Goal: Obtain resource: Obtain resource

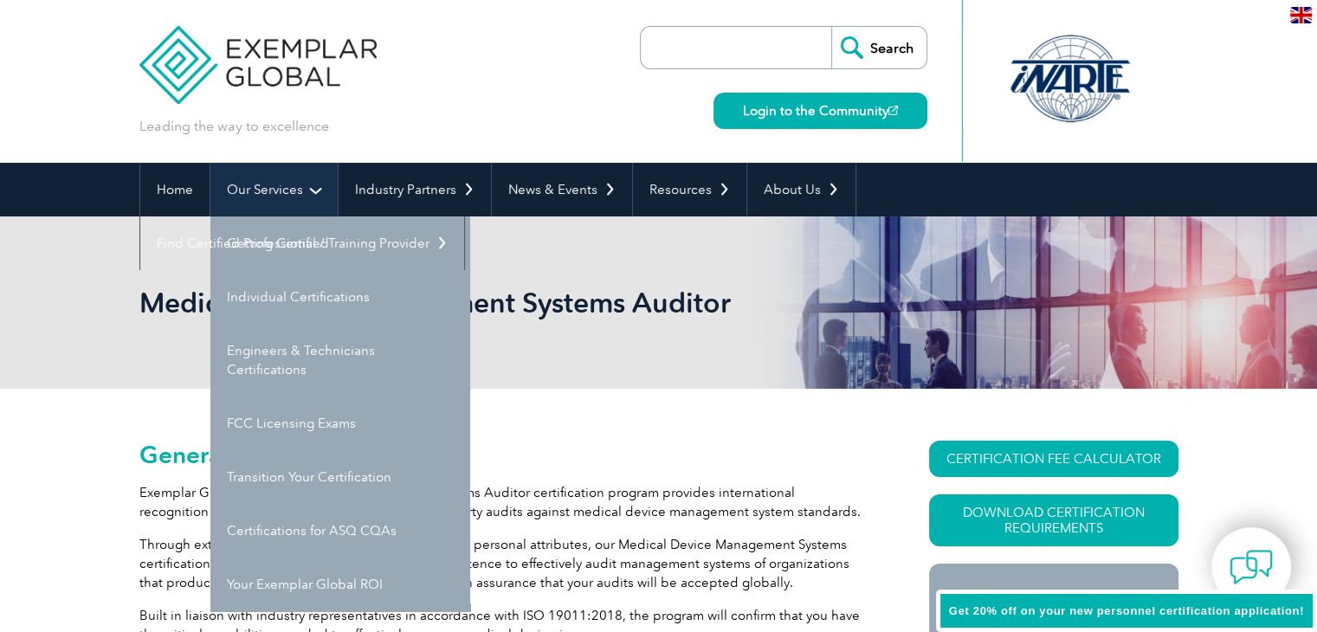
click at [308, 190] on link "Our Services" at bounding box center [273, 190] width 127 height 54
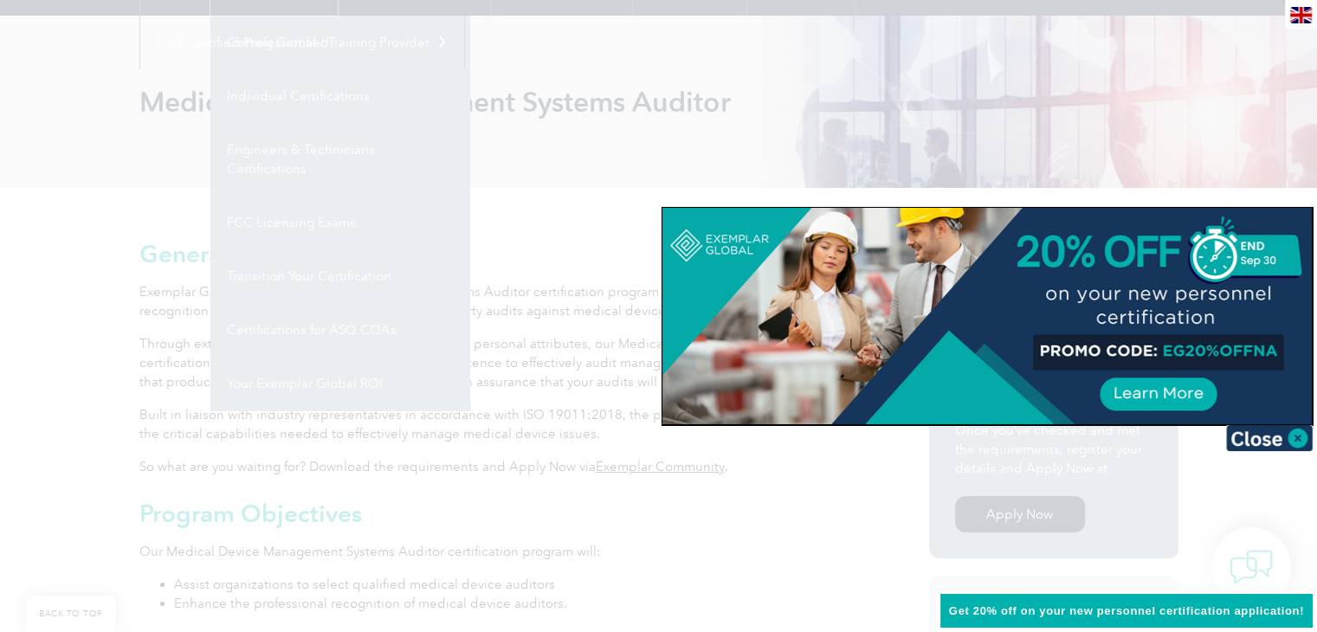
scroll to position [201, 0]
click at [551, 206] on div at bounding box center [658, 316] width 1317 height 632
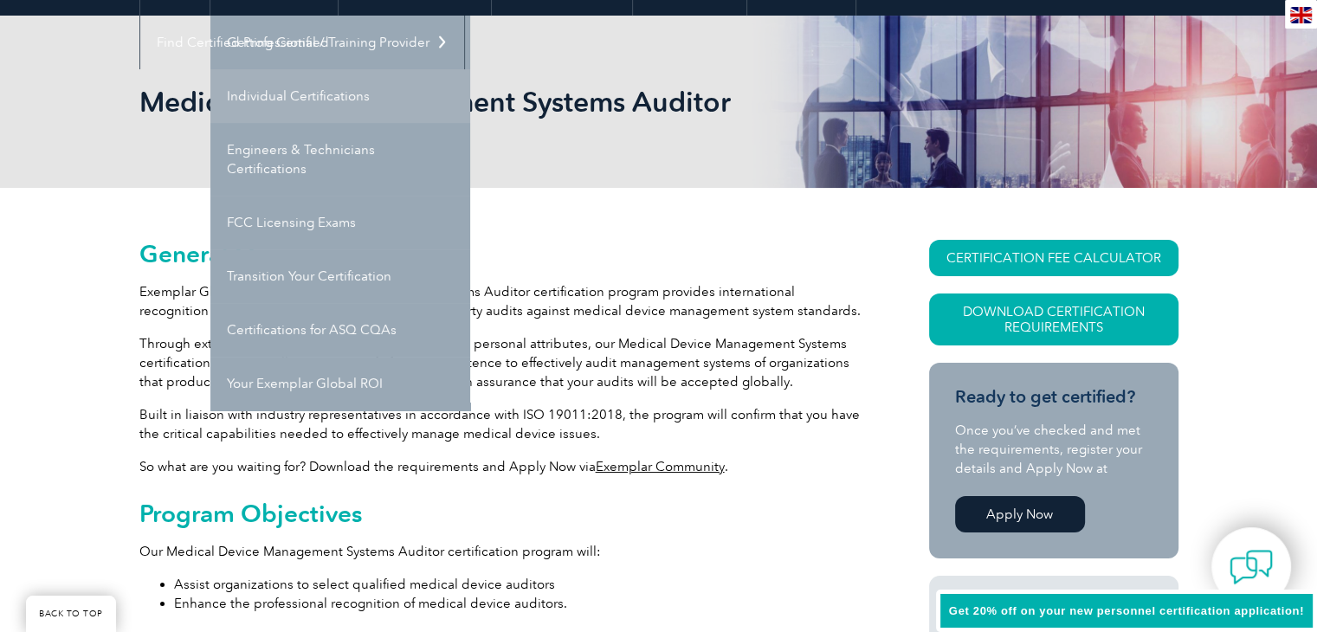
click at [358, 100] on h1 "Medical Device Management Systems Auditor" at bounding box center [471, 102] width 665 height 34
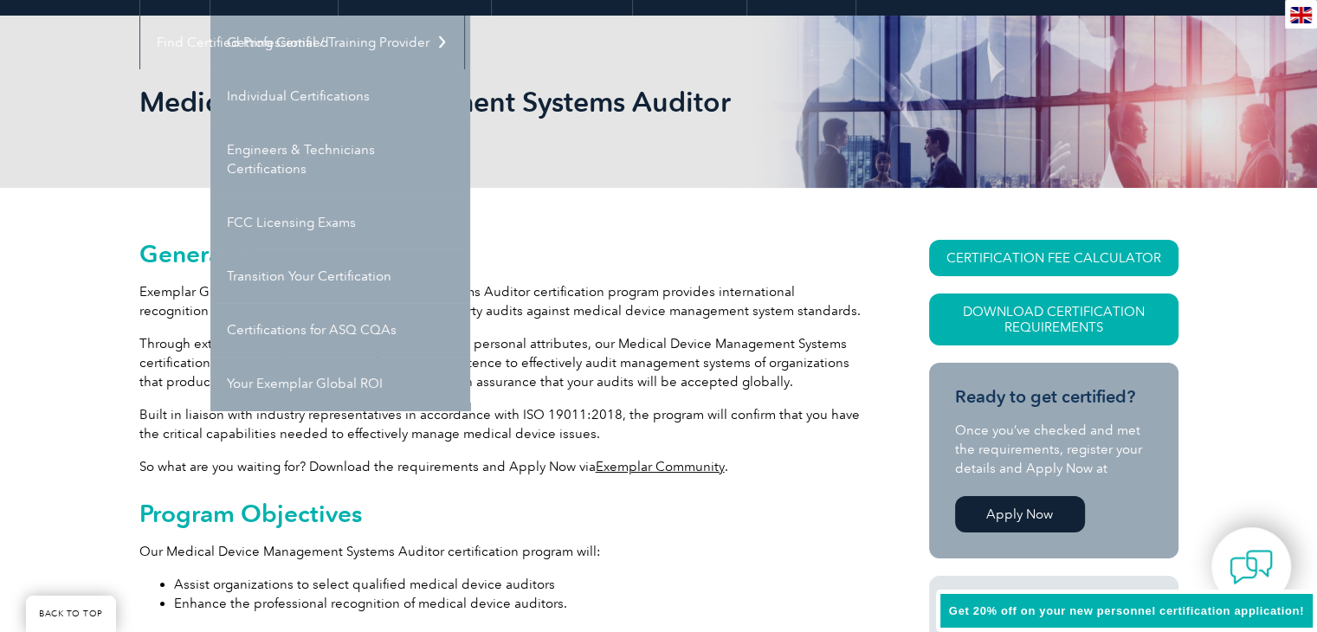
click at [319, 92] on link "Individual Certifications" at bounding box center [340, 96] width 260 height 54
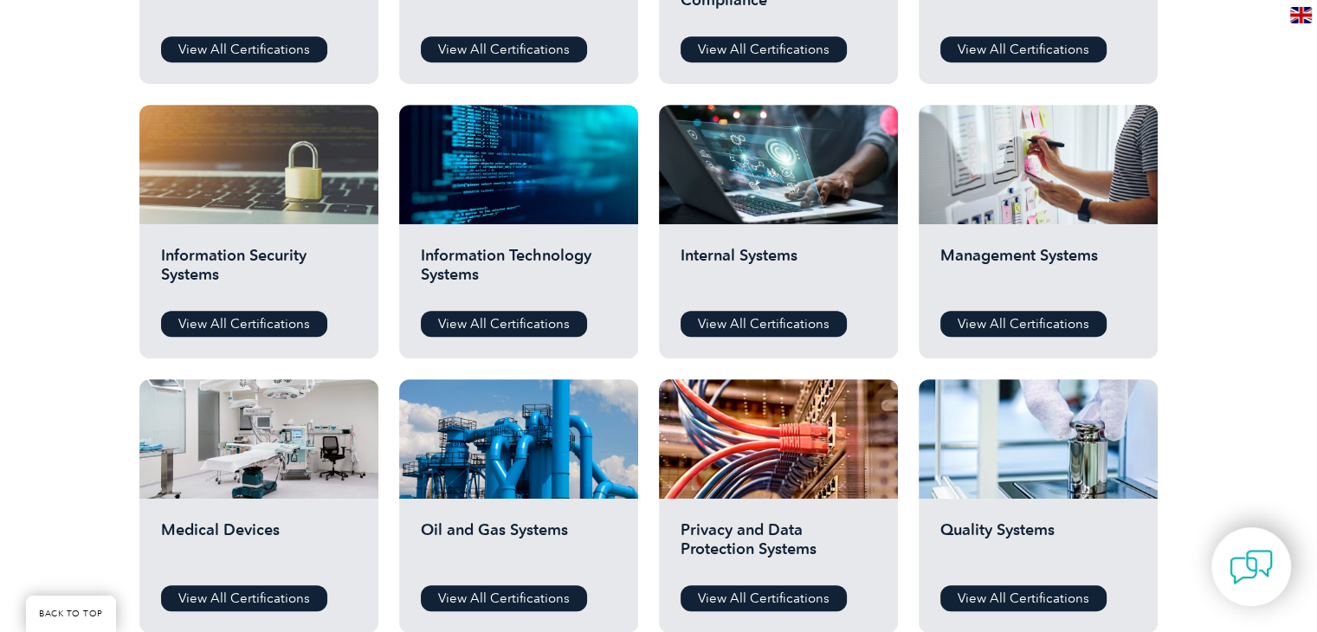
scroll to position [828, 0]
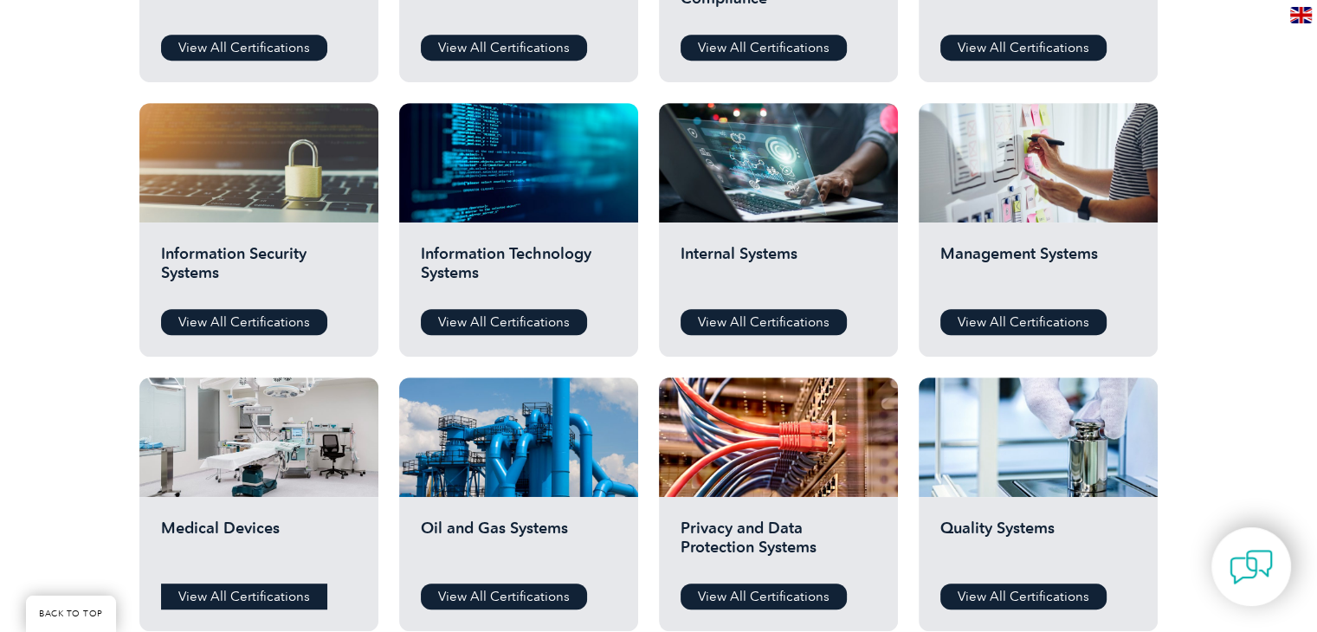
click at [286, 596] on link "View All Certifications" at bounding box center [244, 596] width 166 height 26
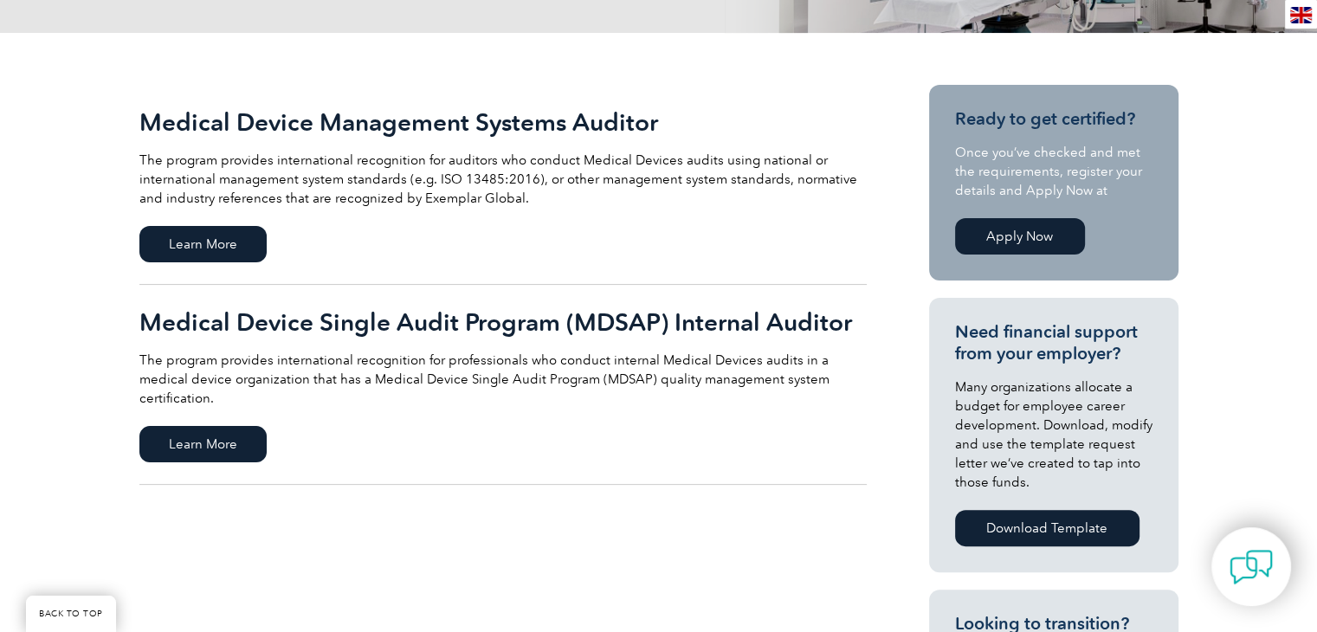
scroll to position [352, 0]
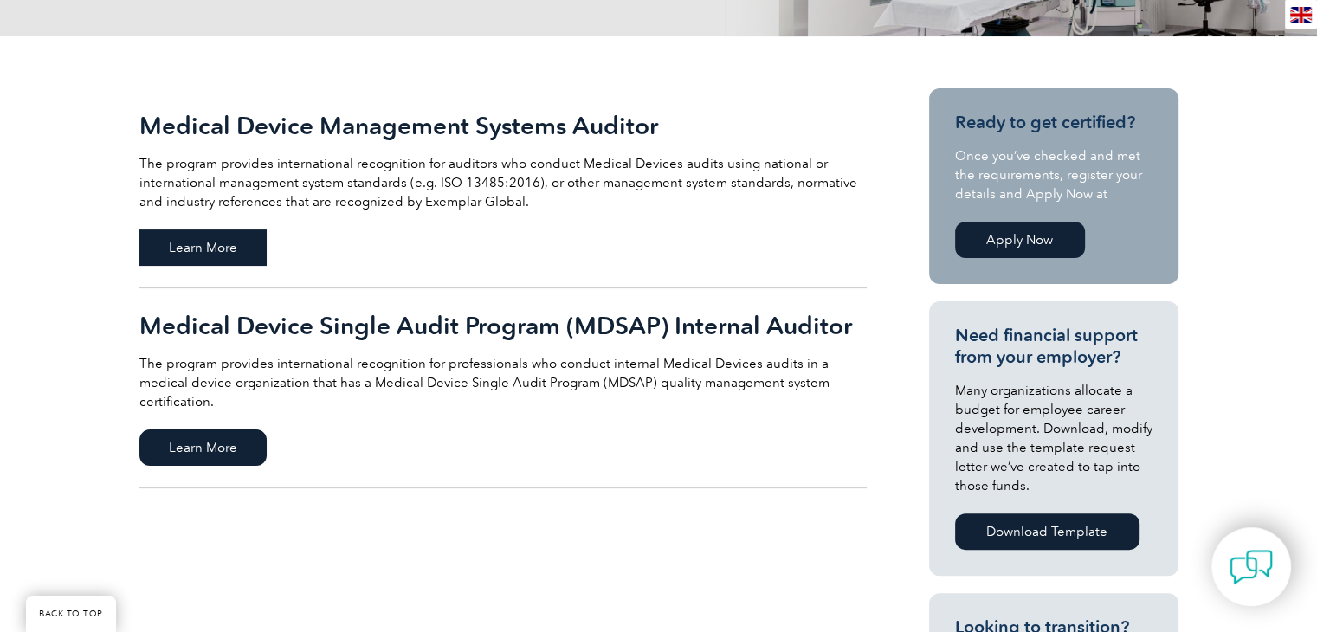
click at [241, 244] on span "Learn More" at bounding box center [202, 247] width 127 height 36
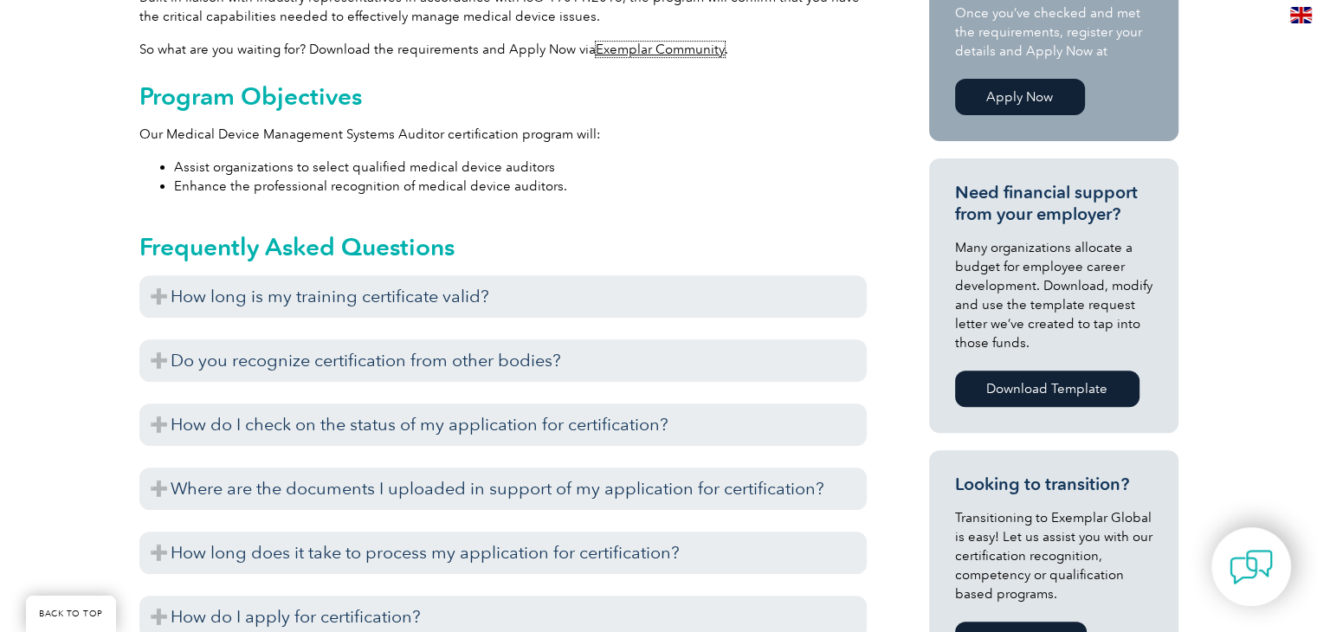
scroll to position [609, 0]
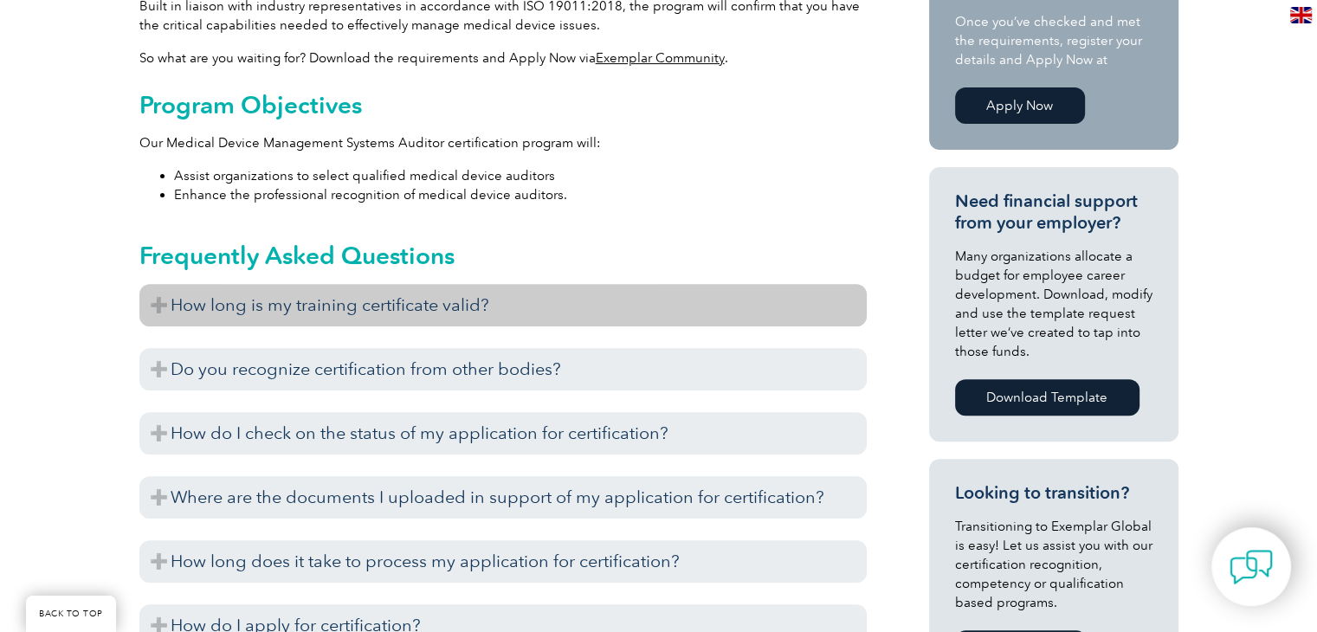
click at [264, 306] on h3 "How long is my training certificate valid?" at bounding box center [502, 305] width 727 height 42
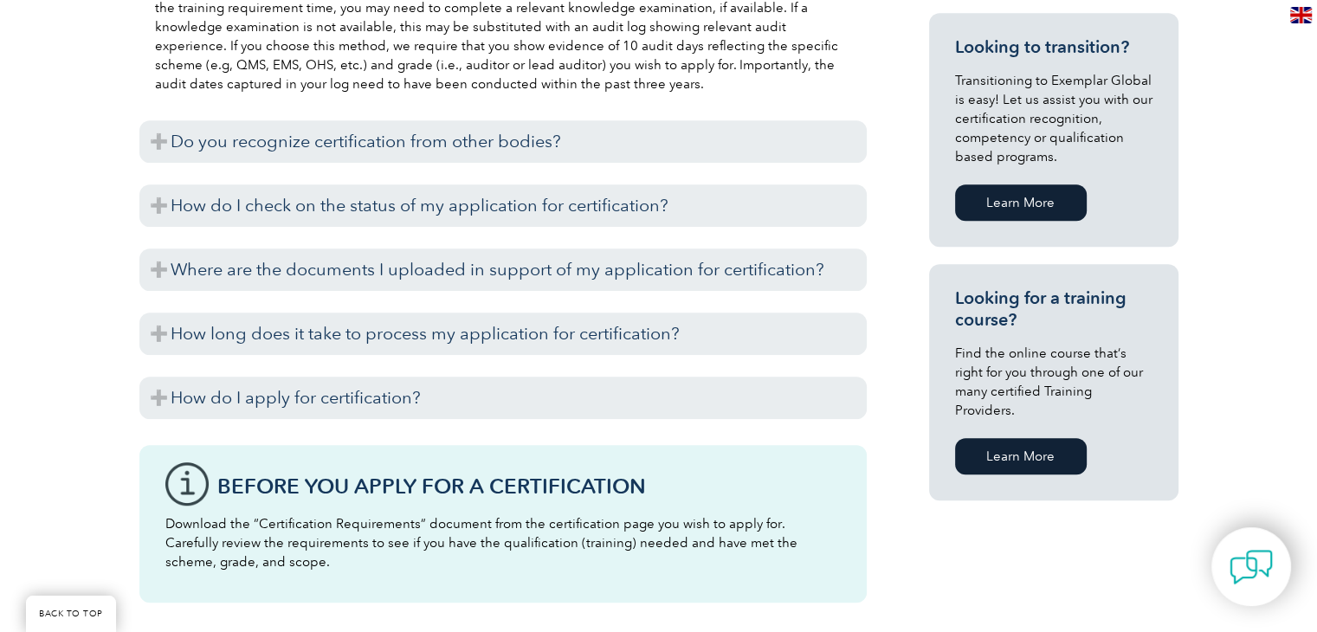
scroll to position [1059, 0]
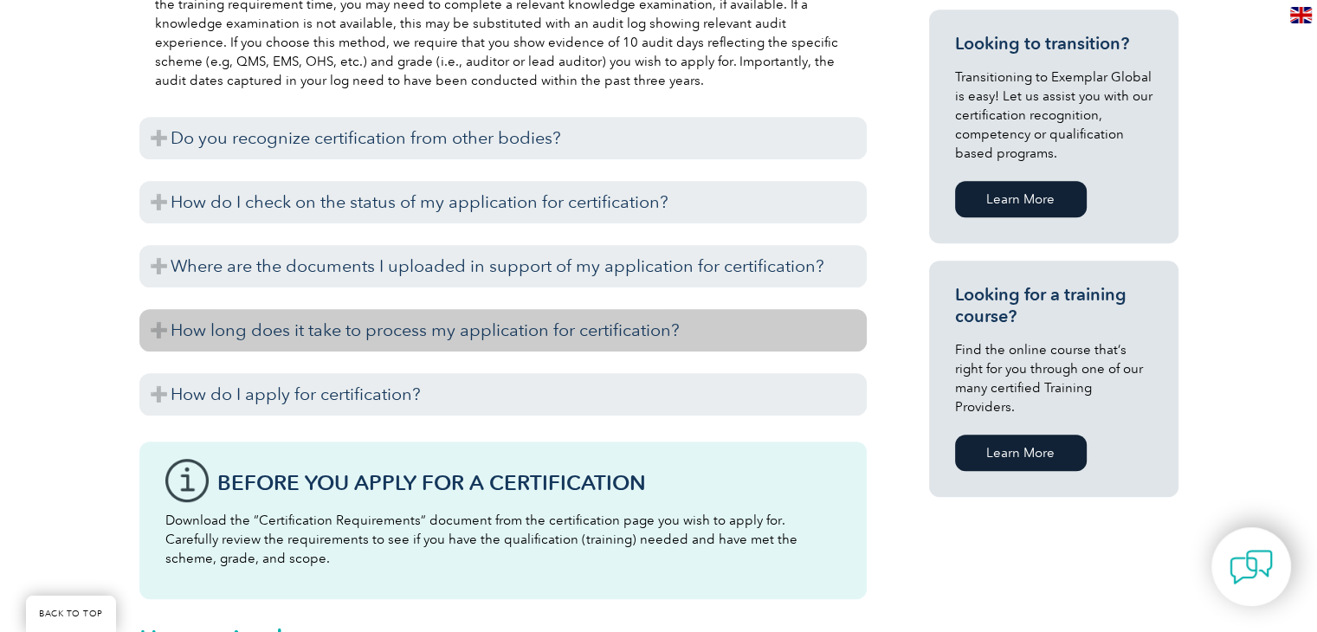
click at [417, 321] on h3 "How long does it take to process my application for certification?" at bounding box center [502, 330] width 727 height 42
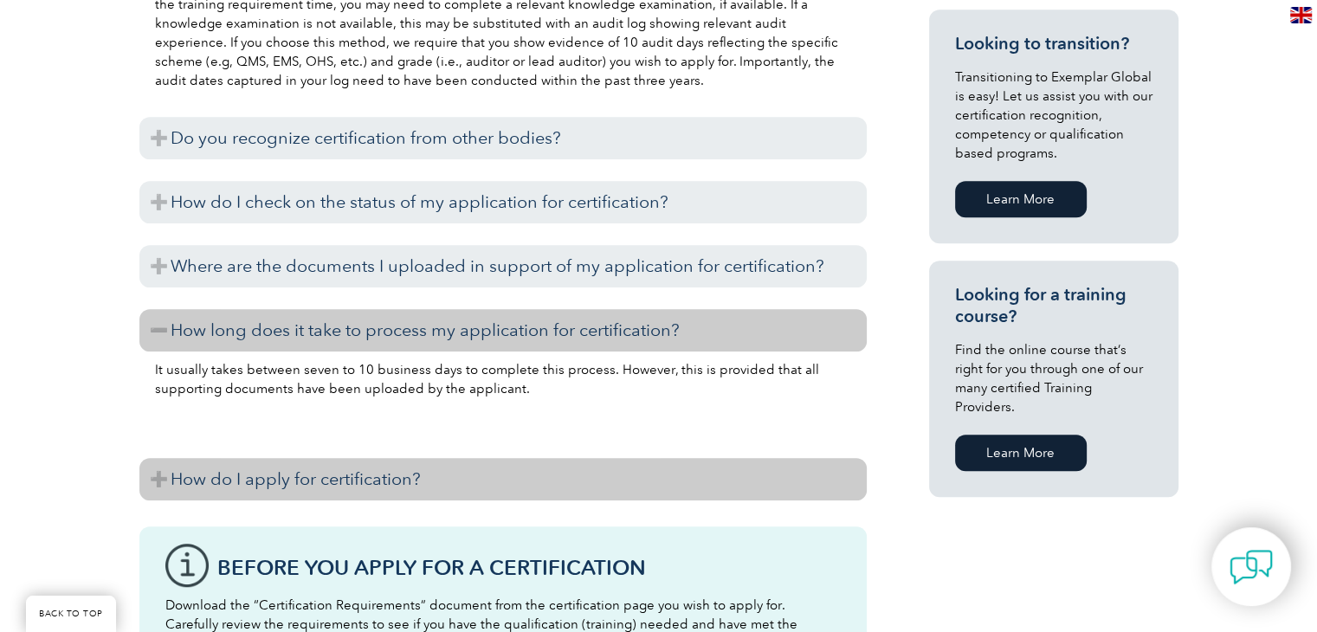
click at [190, 493] on h3 "How do I apply for certification?" at bounding box center [502, 479] width 727 height 42
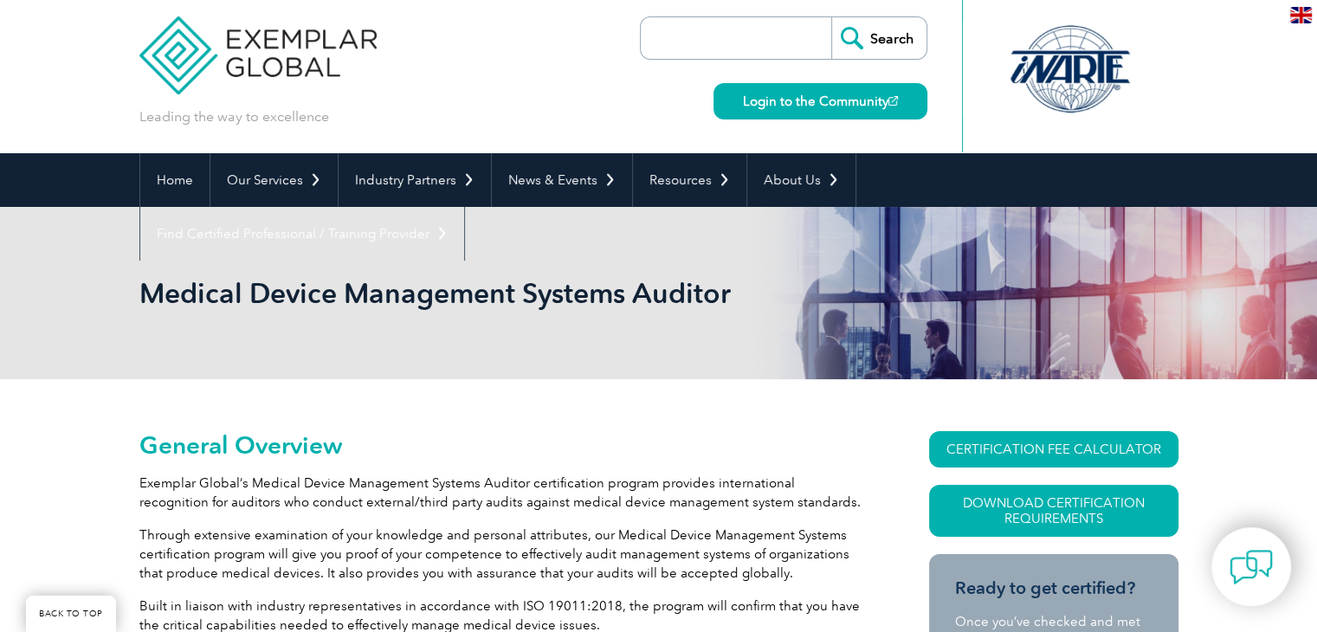
scroll to position [0, 0]
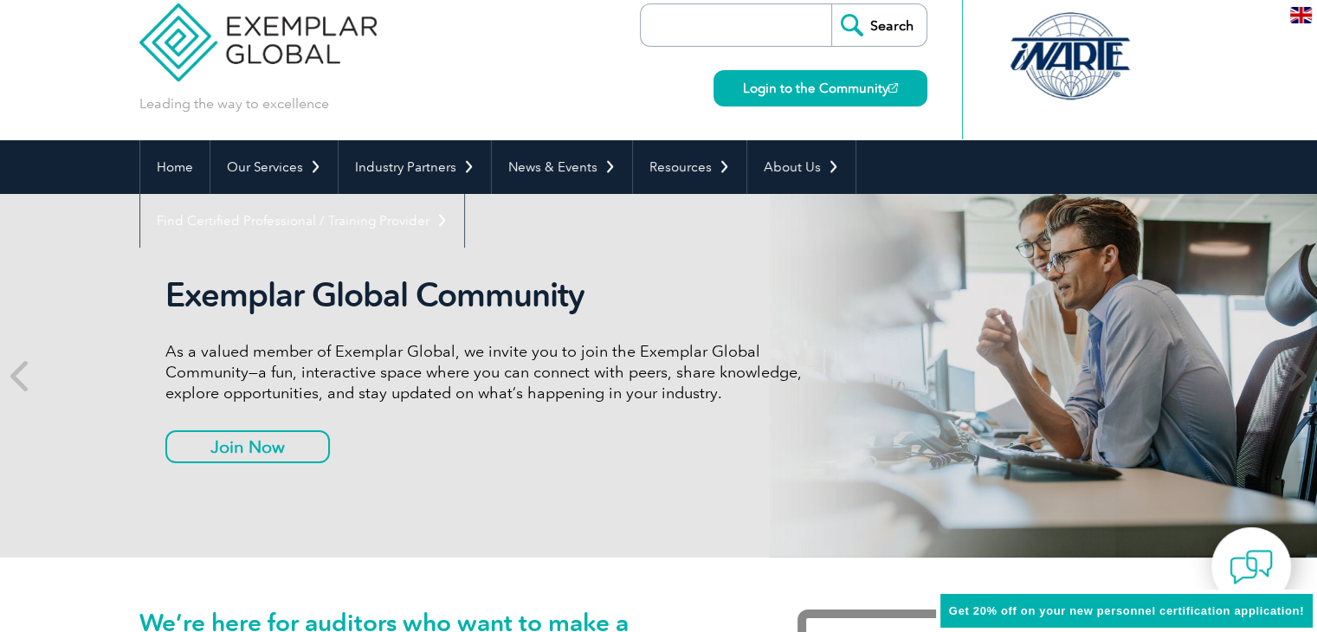
scroll to position [14, 0]
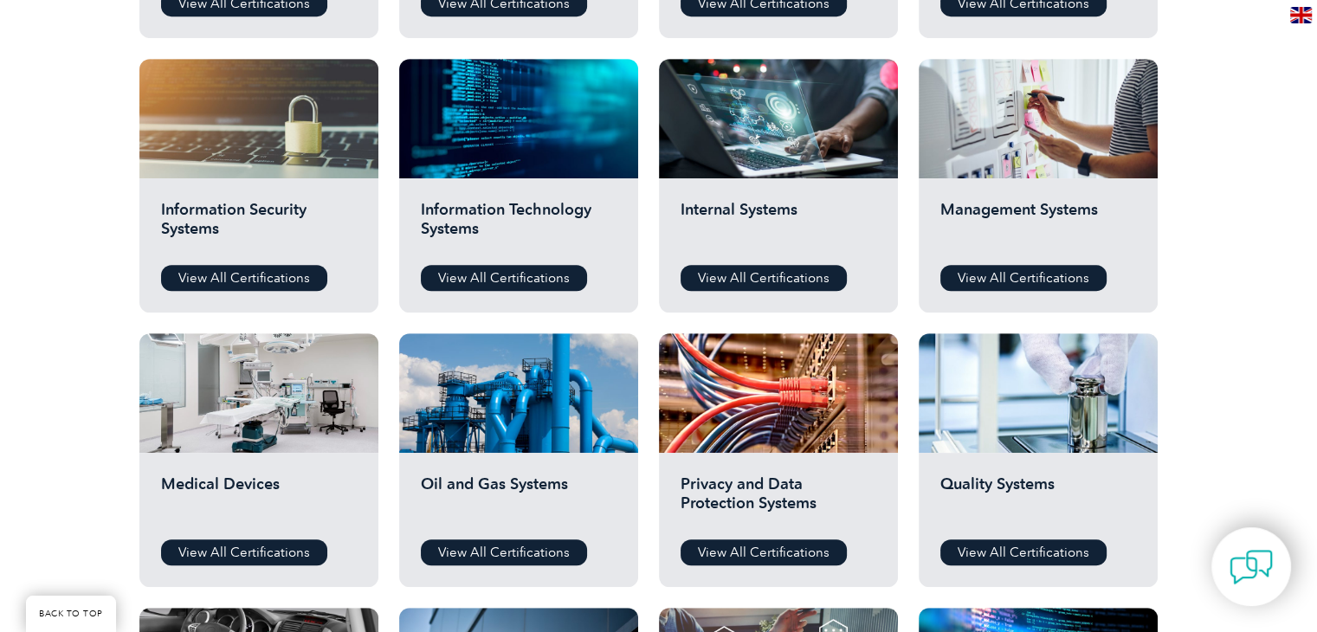
scroll to position [900, 0]
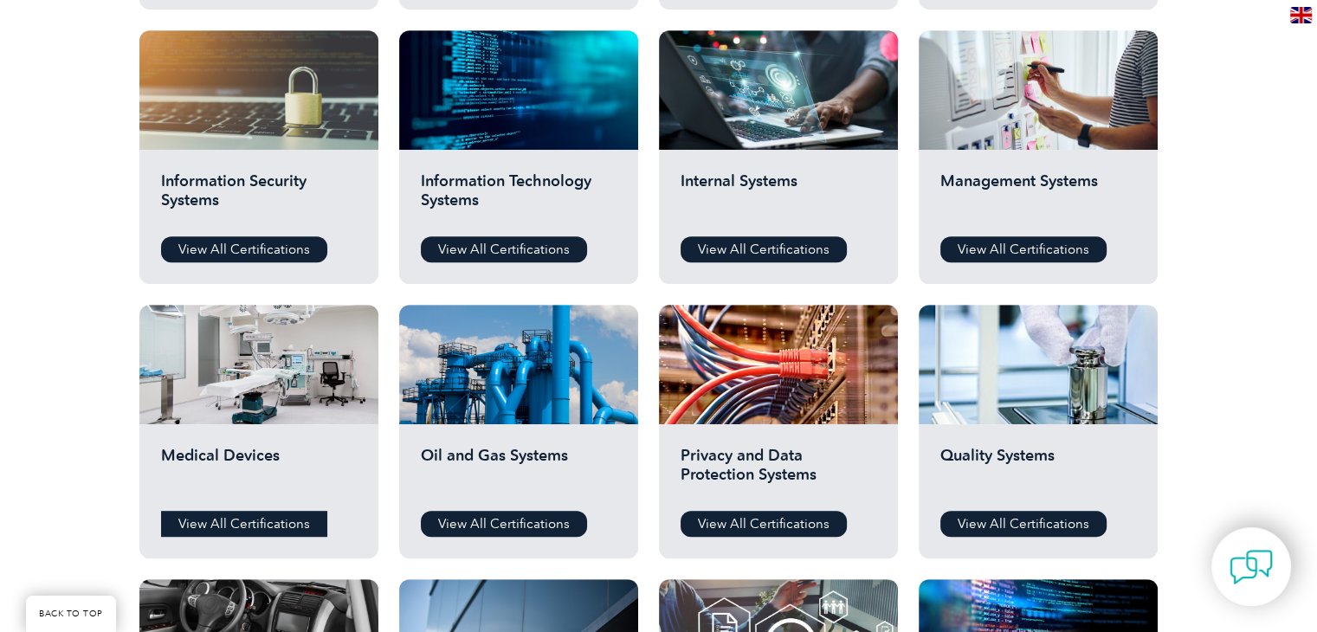
click at [274, 518] on link "View All Certifications" at bounding box center [244, 524] width 166 height 26
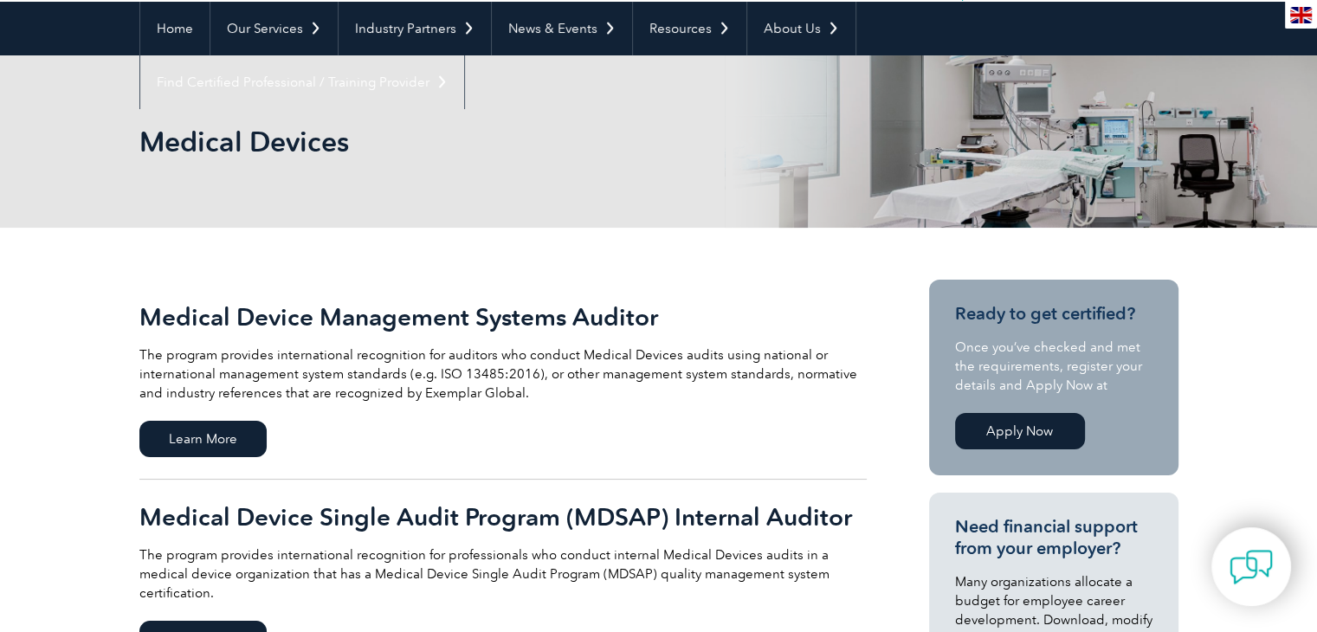
scroll to position [173, 0]
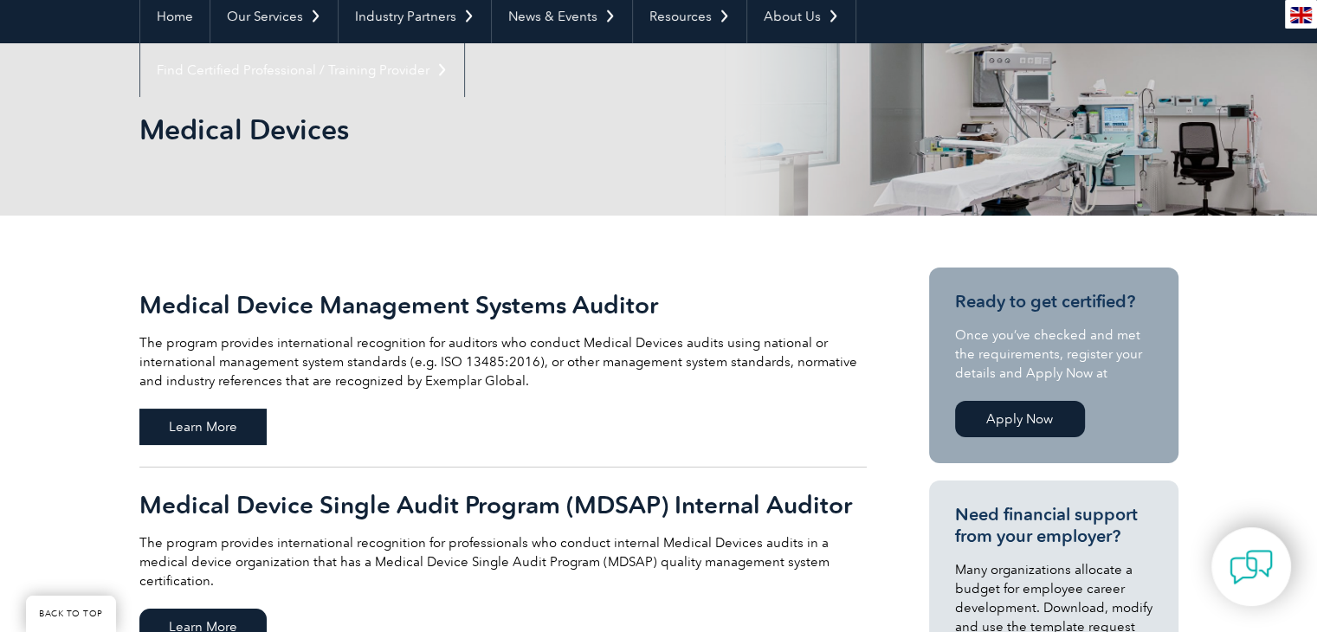
click at [197, 416] on span "Learn More" at bounding box center [202, 427] width 127 height 36
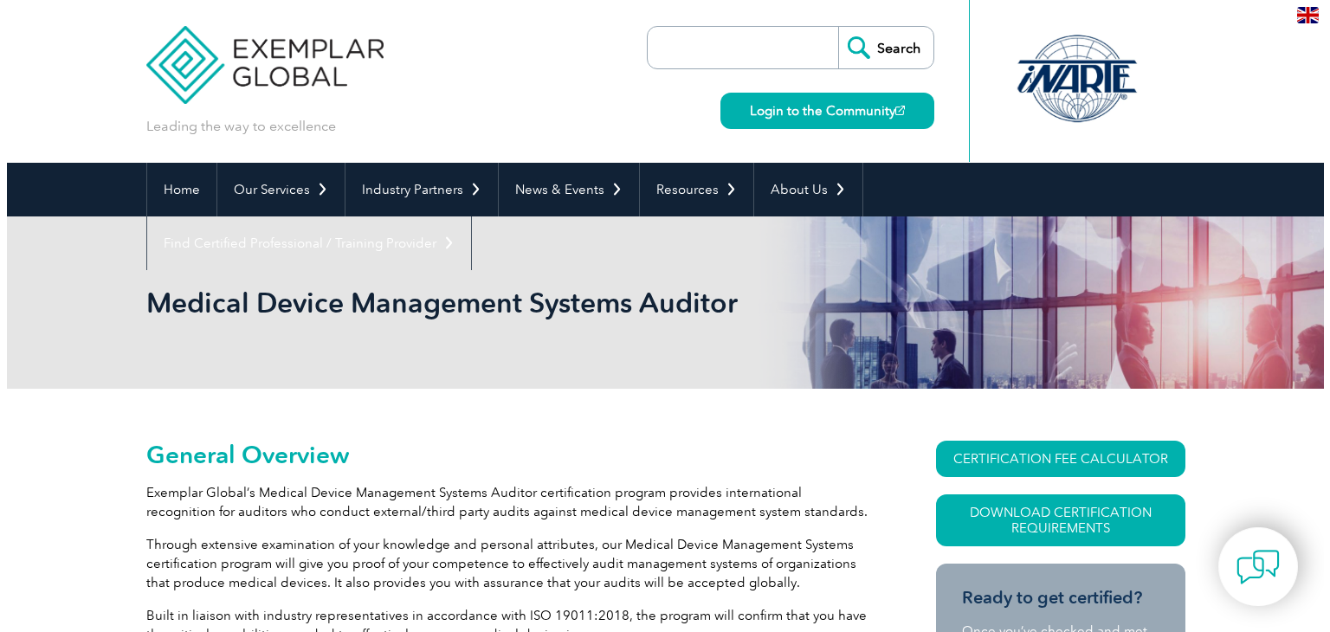
scroll to position [121, 0]
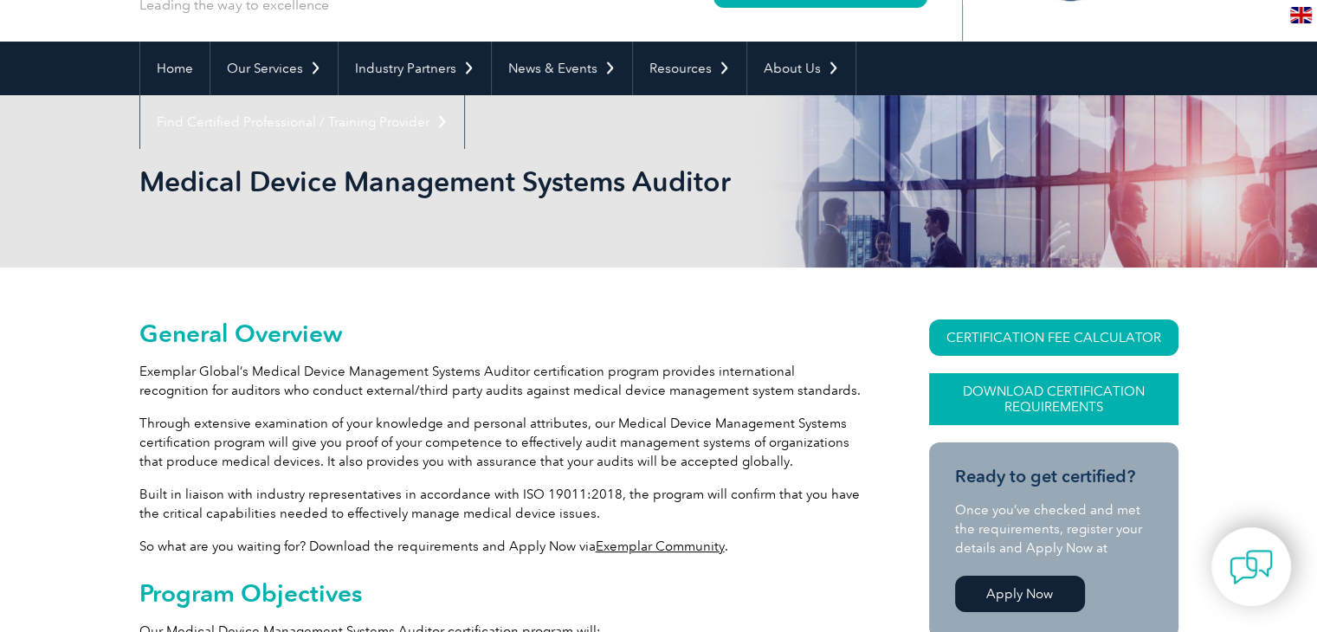
click at [1004, 392] on link "Download Certification Requirements" at bounding box center [1053, 399] width 249 height 52
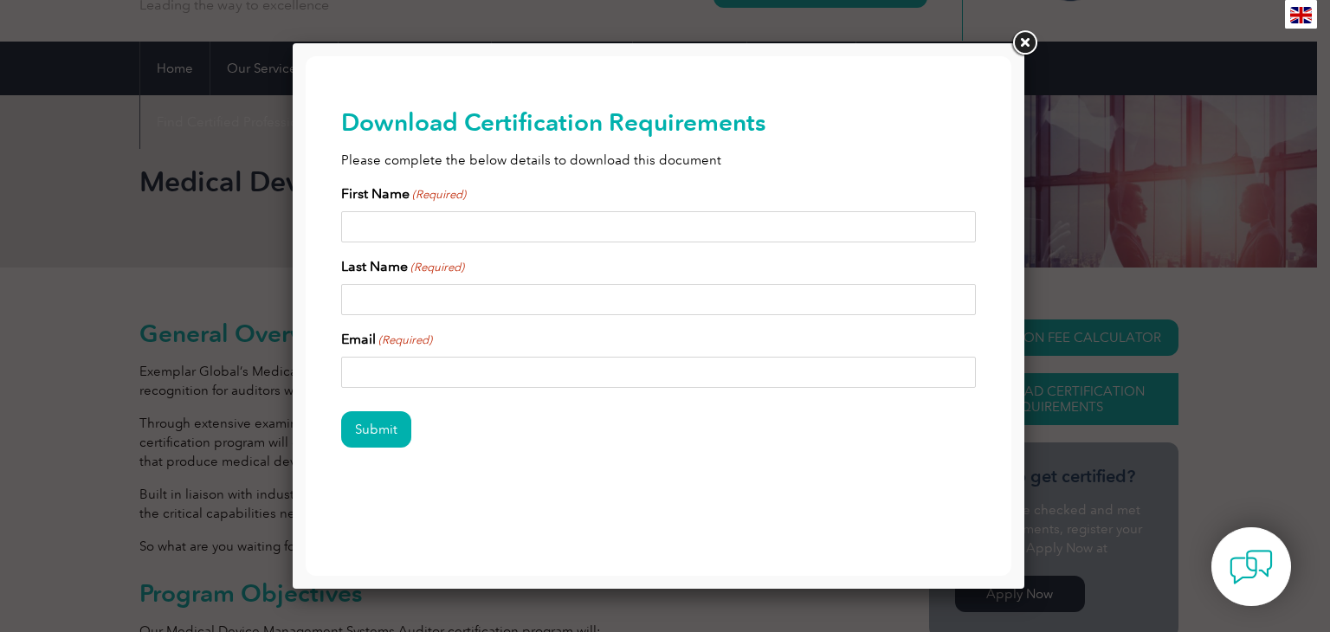
scroll to position [0, 0]
click at [515, 222] on input "First Name (Required)" at bounding box center [658, 226] width 635 height 31
type input "Askhat"
type input "Myngbay"
click at [569, 372] on input "[EMAIL_ADDRESS][DOMAIN_NAME]" at bounding box center [658, 372] width 635 height 31
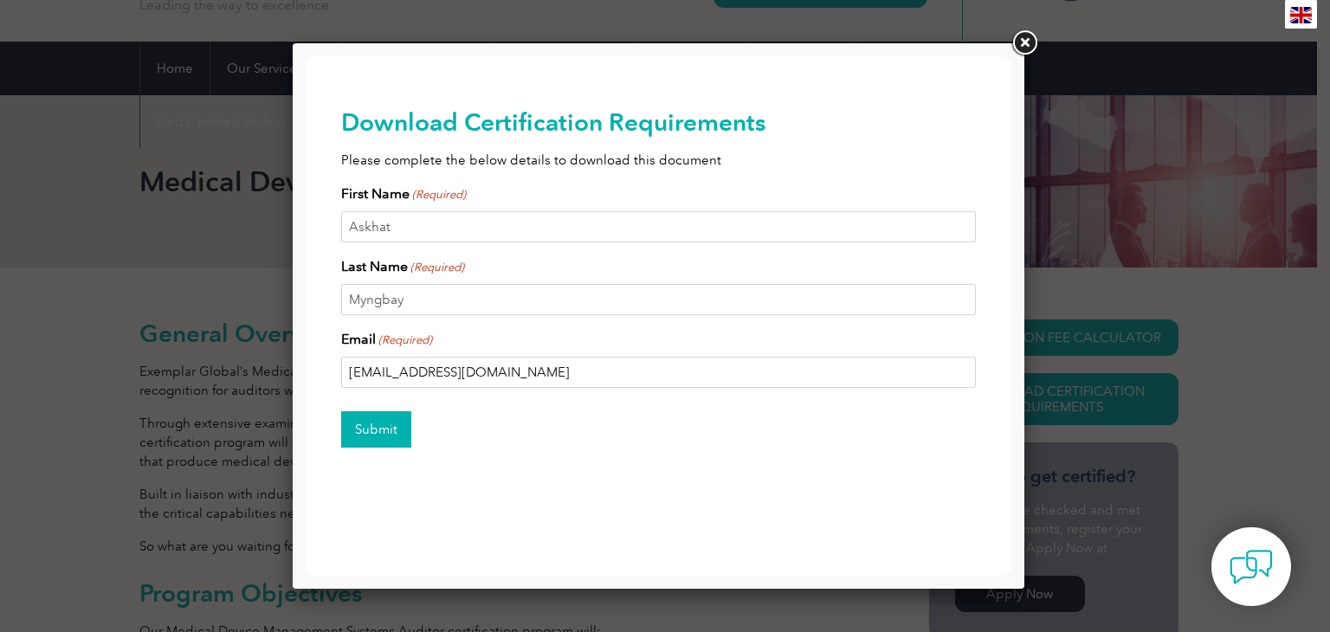
type input "[EMAIL_ADDRESS][DOMAIN_NAME]"
click at [360, 422] on input "Submit" at bounding box center [376, 429] width 70 height 36
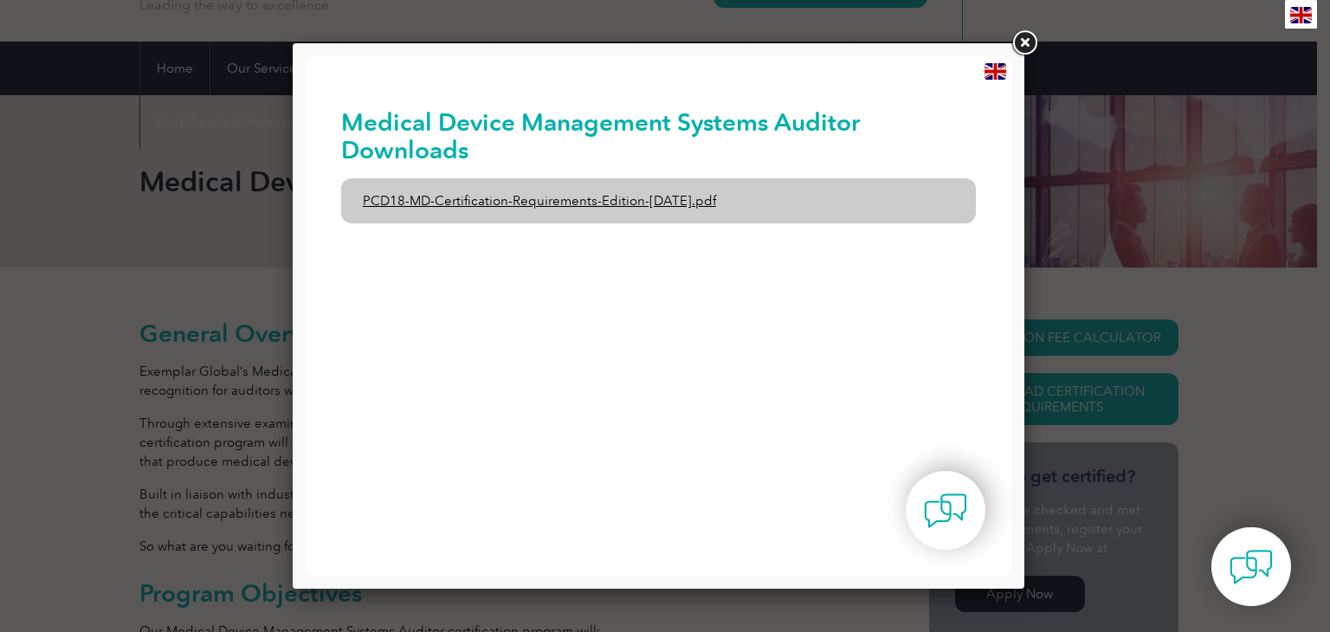
click at [647, 203] on link "PCD18-MD-Certification-Requirements-Edition-[DATE].pdf" at bounding box center [658, 200] width 635 height 45
